Goal: Navigation & Orientation: Find specific page/section

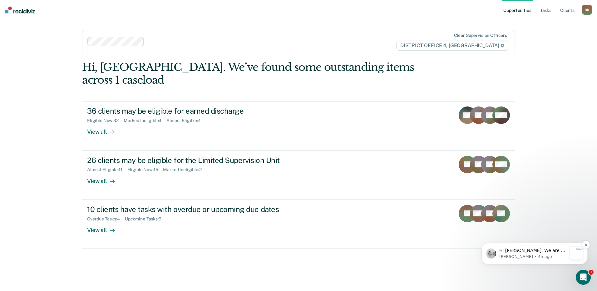
click at [541, 252] on p "Hi [PERSON_NAME], We are so excited to announce a brand new feature: AI case no…" at bounding box center [532, 250] width 67 height 6
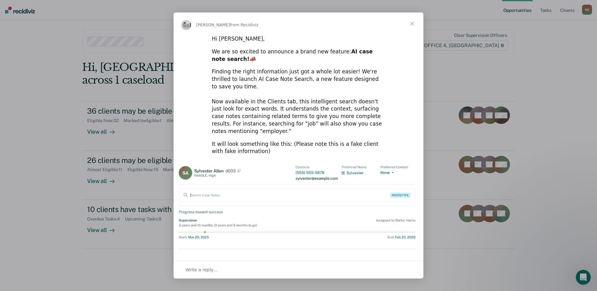
click at [412, 24] on span "Close" at bounding box center [412, 23] width 22 height 22
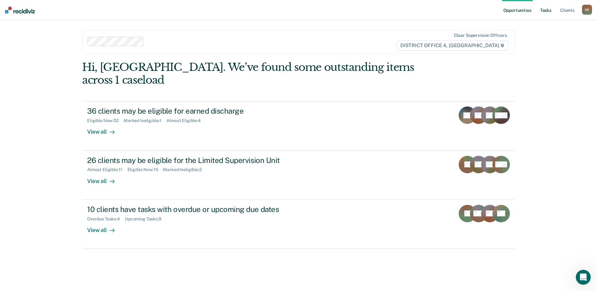
click at [546, 12] on link "Tasks" at bounding box center [546, 10] width 14 height 20
